Goal: Transaction & Acquisition: Purchase product/service

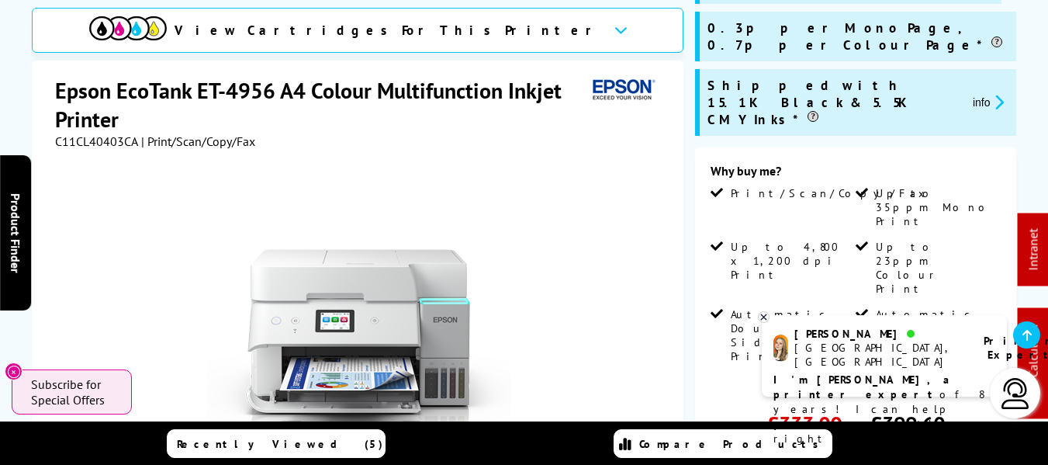
scroll to position [388, 0]
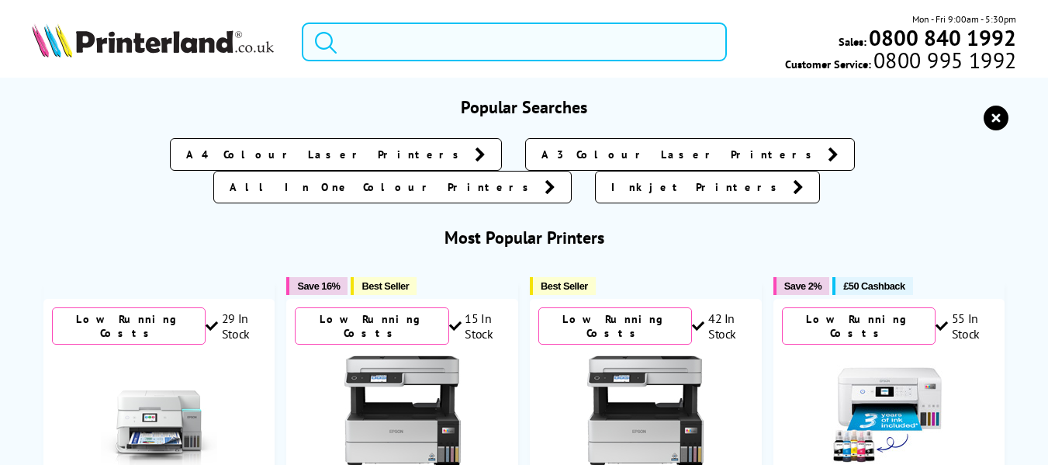
click at [422, 33] on input "search" at bounding box center [514, 41] width 425 height 39
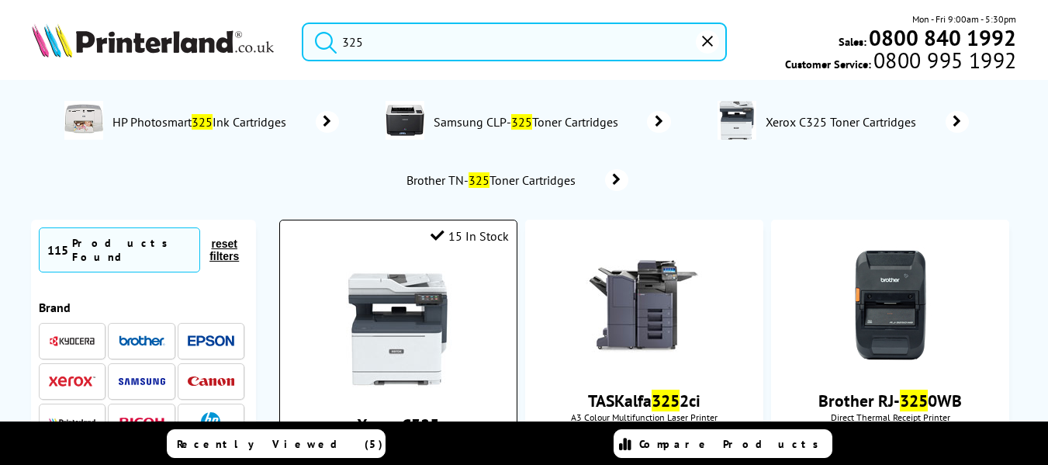
type input "325"
click at [387, 318] on img at bounding box center [398, 329] width 116 height 116
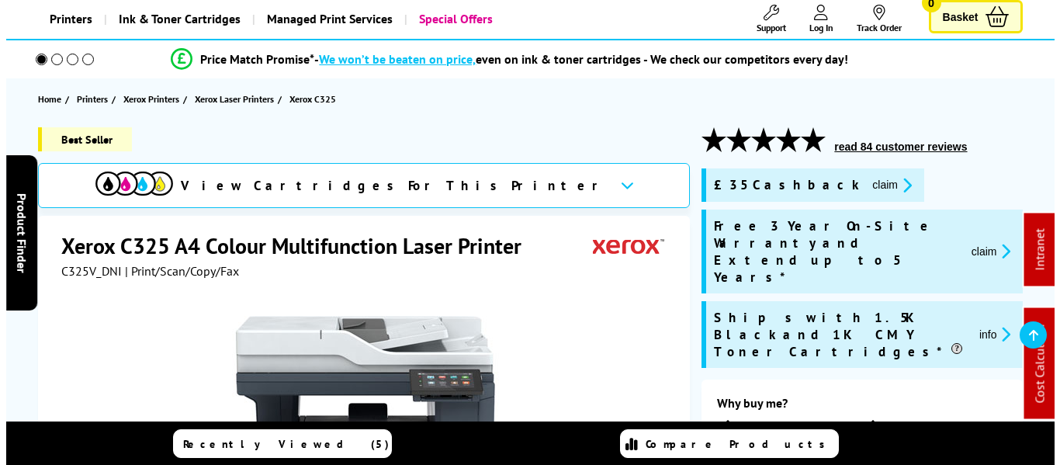
scroll to position [155, 0]
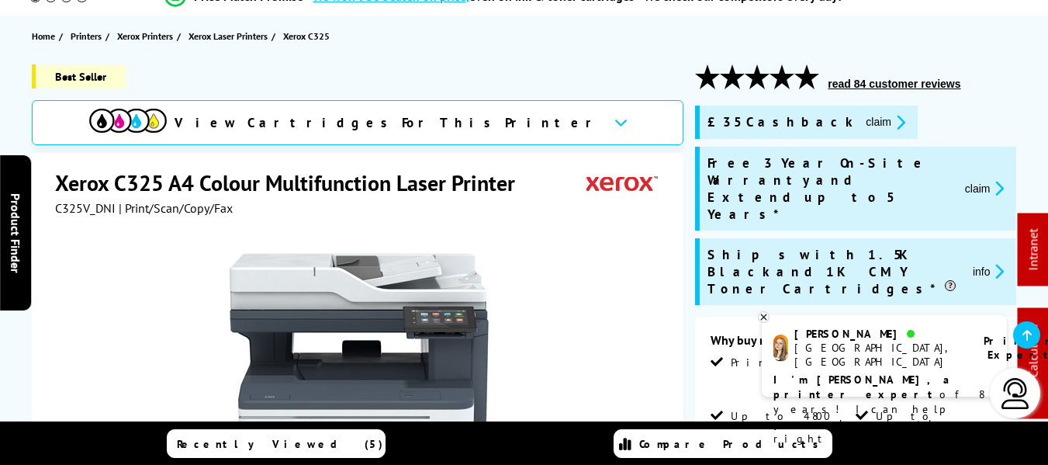
click at [979, 179] on button "claim" at bounding box center [984, 188] width 49 height 18
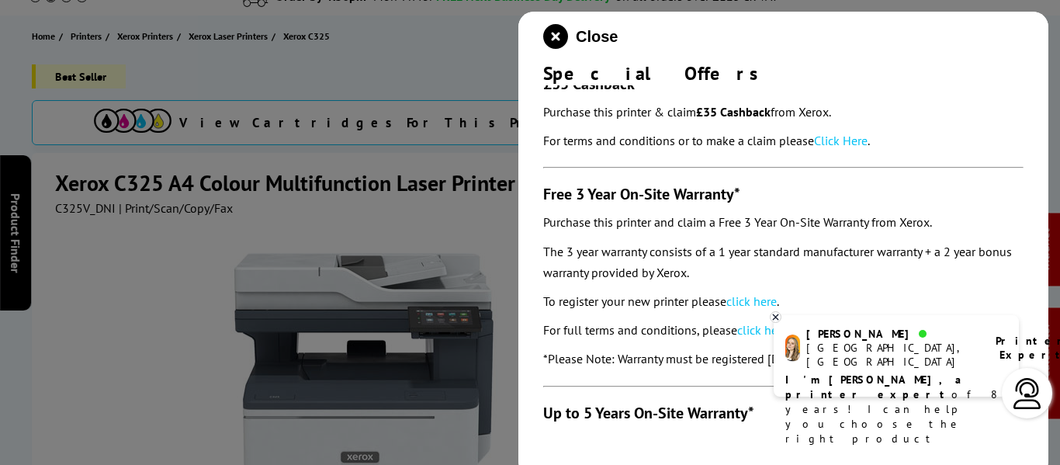
scroll to position [78, 0]
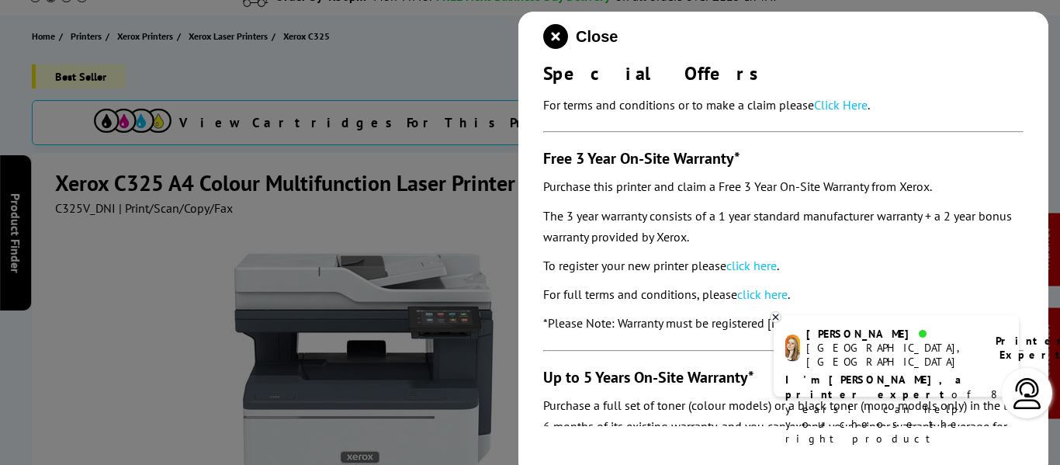
click at [757, 267] on link "click here" at bounding box center [751, 266] width 50 height 16
